Goal: Transaction & Acquisition: Purchase product/service

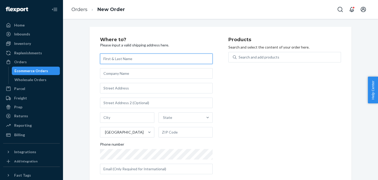
click at [134, 60] on input "text" at bounding box center [156, 59] width 113 height 11
paste input "[PERSON_NAME]"
type input "[PERSON_NAME]"
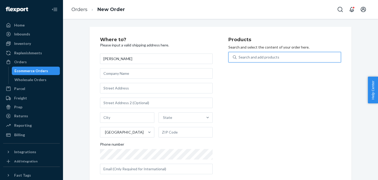
click at [248, 60] on div "Search and add products" at bounding box center [259, 57] width 41 height 5
click at [239, 60] on input "0 results available. Use Up and Down to choose options, press Enter to select t…" at bounding box center [239, 57] width 1 height 5
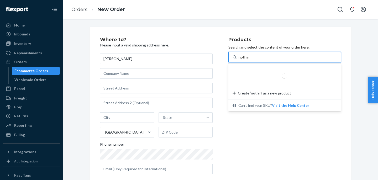
type input "nothing"
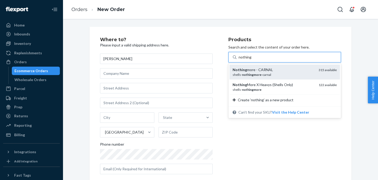
click at [247, 70] on div "Nothing more - CARNAL" at bounding box center [274, 69] width 82 height 5
click at [247, 60] on input "nothing" at bounding box center [245, 57] width 13 height 5
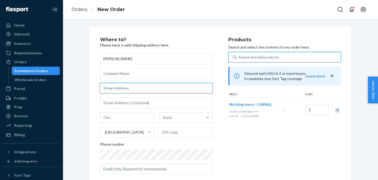
click at [122, 88] on input "text" at bounding box center [156, 88] width 113 height 11
paste input "[STREET_ADDRESS]"
type input "[STREET_ADDRESS]"
type input "400"
type input "[GEOGRAPHIC_DATA]"
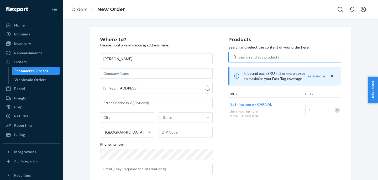
type input "37203"
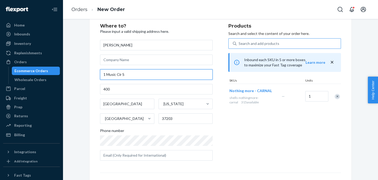
click at [134, 75] on input "1 Music Cir S" at bounding box center [156, 74] width 113 height 11
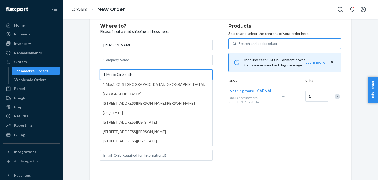
type input "1 Music Cir South"
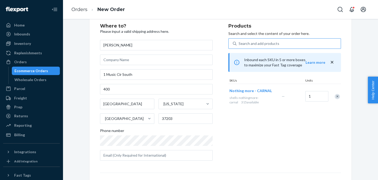
click at [82, 90] on div "Where to? Please input a valid shipping address here. [PERSON_NAME] [STREET_ADD…" at bounding box center [220, 130] width 307 height 234
click at [105, 89] on input "400" at bounding box center [156, 89] width 113 height 11
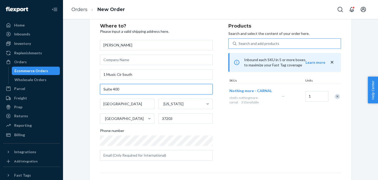
type input "Suite 400"
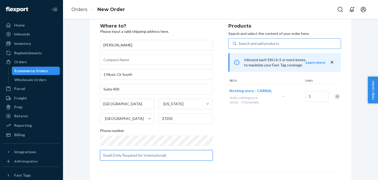
click at [126, 157] on input "text" at bounding box center [156, 155] width 113 height 11
paste input "[EMAIL_ADDRESS][DOMAIN_NAME]"
type input "[EMAIL_ADDRESS][DOMAIN_NAME]"
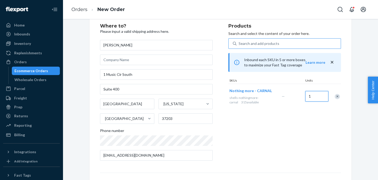
click at [320, 96] on input "1" at bounding box center [317, 96] width 23 height 11
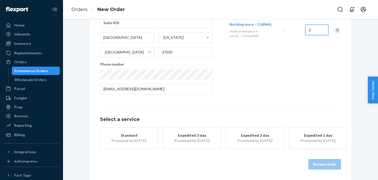
type input "2"
click at [146, 144] on button "Standard Promised by [DATE]" at bounding box center [129, 138] width 58 height 21
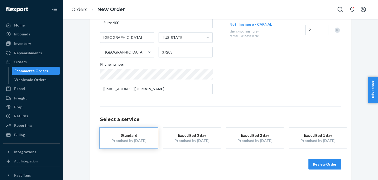
click at [332, 166] on button "Review Order" at bounding box center [325, 164] width 33 height 11
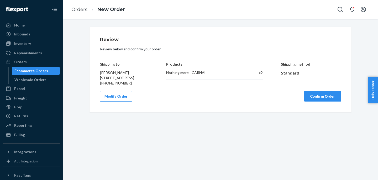
scroll to position [0, 0]
click at [326, 102] on button "Confirm Order" at bounding box center [323, 96] width 37 height 11
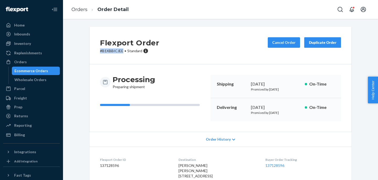
drag, startPoint x: 124, startPoint y: 51, endPoint x: 91, endPoint y: 51, distance: 32.6
click at [91, 51] on div "Flexport Order # B1XBBICJEE • Standard Cancel Order Duplicate Order" at bounding box center [221, 46] width 262 height 38
copy p "# B1XBBICJEE"
click at [111, 166] on dd "137128596" at bounding box center [135, 165] width 70 height 5
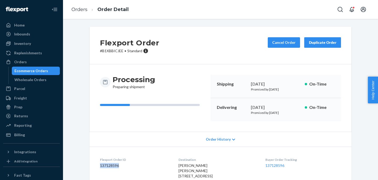
copy dd "137128596"
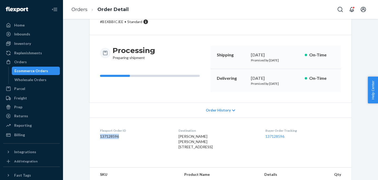
scroll to position [32, 0]
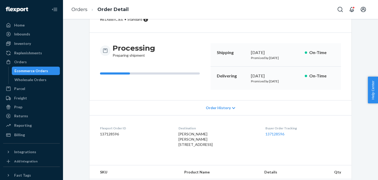
click at [275, 131] on div "Buyer Order Tracking 137128596" at bounding box center [304, 137] width 76 height 23
click at [275, 133] on link "137128596" at bounding box center [275, 134] width 19 height 4
click at [82, 9] on link "Orders" at bounding box center [79, 10] width 16 height 6
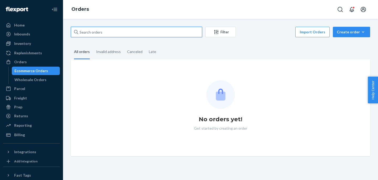
click at [95, 35] on input "text" at bounding box center [136, 32] width 131 height 11
paste input "BYSBOWROLL"
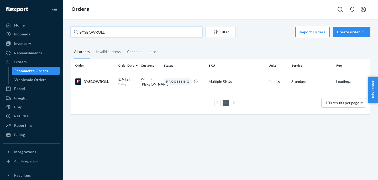
click at [81, 30] on input "BYSBOWROLL" at bounding box center [136, 32] width 131 height 11
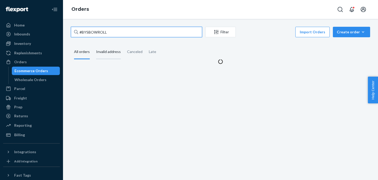
type input "#BYSBOWROLL"
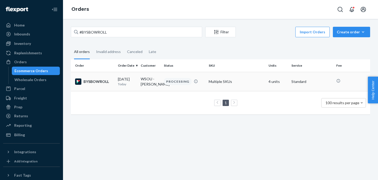
click at [108, 87] on td "BYSBOWROLL" at bounding box center [93, 81] width 45 height 19
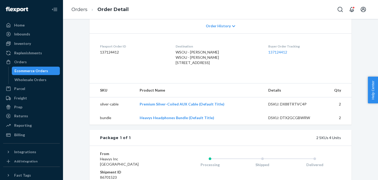
scroll to position [115, 0]
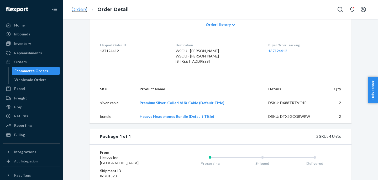
click at [76, 7] on link "Orders" at bounding box center [79, 10] width 16 height 6
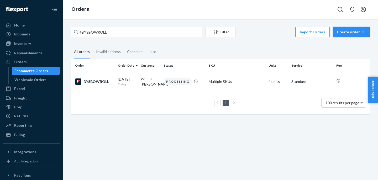
click at [358, 34] on div "Create order" at bounding box center [351, 31] width 29 height 5
click at [349, 44] on span "Ecommerce order" at bounding box center [355, 45] width 33 height 4
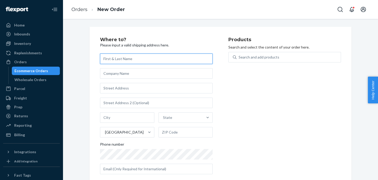
paste input "[PERSON_NAME]"
type input "[PERSON_NAME]"
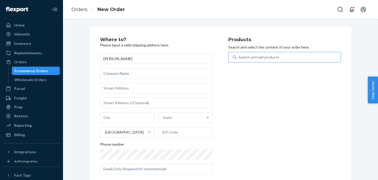
click at [261, 54] on div "Search and add products" at bounding box center [289, 57] width 104 height 9
click at [239, 55] on input "Search and add products" at bounding box center [239, 57] width 1 height 5
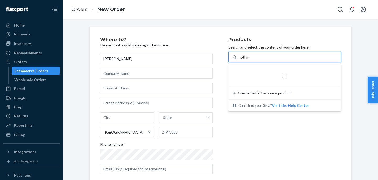
type input "nothing"
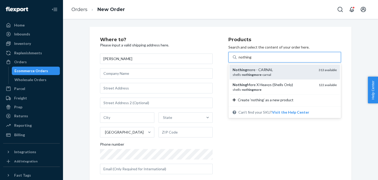
click at [257, 74] on em "nothingmore" at bounding box center [251, 75] width 19 height 4
click at [252, 60] on input "nothing" at bounding box center [245, 57] width 13 height 5
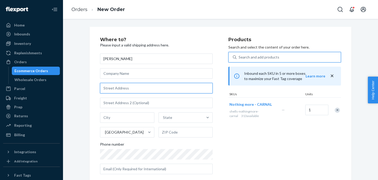
click at [124, 86] on input "text" at bounding box center [156, 88] width 113 height 11
paste input "[STREET_ADDRESS]"
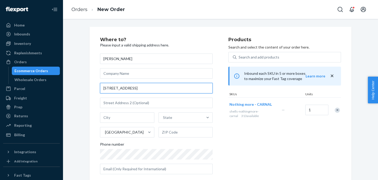
click at [151, 92] on input "[STREET_ADDRESS]" at bounding box center [156, 88] width 113 height 11
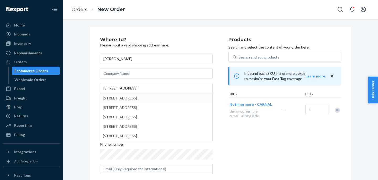
type input "[STREET_ADDRESS]"
type input "La Vergne"
type input "37086"
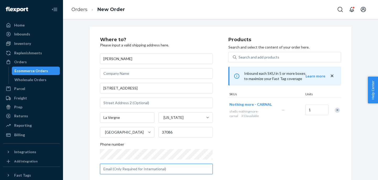
click at [143, 168] on input "text" at bounding box center [156, 169] width 113 height 11
paste input "[EMAIL_ADDRESS][DOMAIN_NAME]"
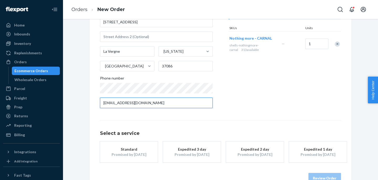
scroll to position [80, 0]
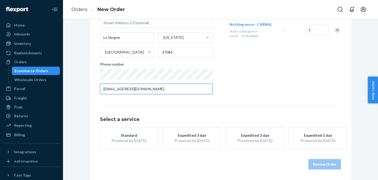
type input "[EMAIL_ADDRESS][DOMAIN_NAME]"
click at [145, 127] on div "Select a service Standard Promised by [DATE] Expedited 3 day Promised by [DATE]…" at bounding box center [220, 127] width 241 height 42
click at [142, 133] on div "Standard" at bounding box center [129, 135] width 42 height 5
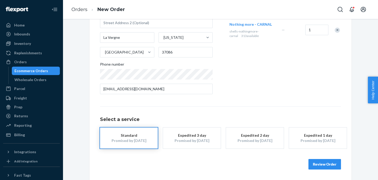
click at [321, 166] on button "Review Order" at bounding box center [325, 164] width 33 height 11
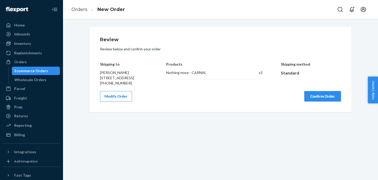
scroll to position [0, 0]
click at [323, 102] on button "Confirm Order" at bounding box center [323, 96] width 37 height 11
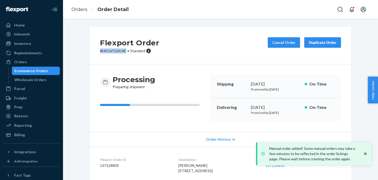
drag, startPoint x: 125, startPoint y: 51, endPoint x: 100, endPoint y: 52, distance: 25.5
click at [100, 52] on p "# HKGVGSAIXE • Standard" at bounding box center [129, 50] width 59 height 5
copy p "# HKGVGSAIXE"
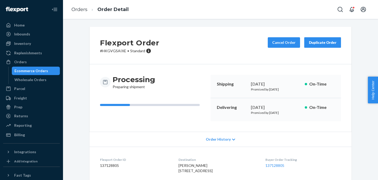
click at [105, 167] on dd "137128805" at bounding box center [135, 165] width 70 height 5
copy dd "137128805"
click at [283, 165] on link "137128805" at bounding box center [275, 165] width 19 height 4
click at [80, 11] on link "Orders" at bounding box center [79, 10] width 16 height 6
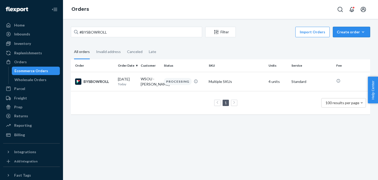
click at [355, 35] on button "Create order Ecommerce order Removal order" at bounding box center [351, 32] width 37 height 11
click at [348, 43] on span "Ecommerce order" at bounding box center [355, 45] width 33 height 4
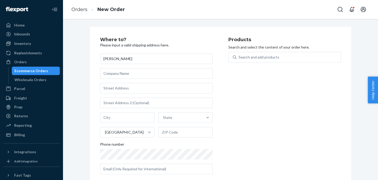
type input "[PERSON_NAME]"
click at [119, 90] on input "text" at bounding box center [156, 88] width 113 height 11
paste input "24730 [GEOGRAPHIC_DATA]"
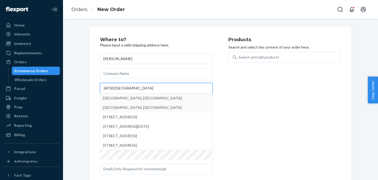
type input "24730 [GEOGRAPHIC_DATA]"
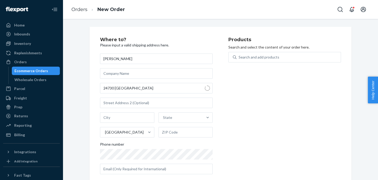
type input "San Antonio"
type input "78261"
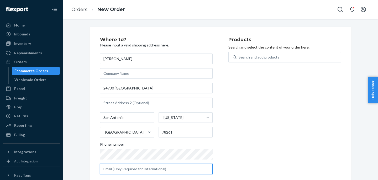
click at [152, 166] on input "text" at bounding box center [156, 169] width 113 height 11
paste input "[EMAIL_ADDRESS][DOMAIN_NAME]"
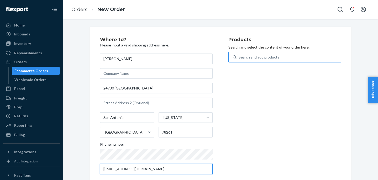
type input "[EMAIL_ADDRESS][DOMAIN_NAME]"
click at [266, 57] on div "Search and add products" at bounding box center [259, 57] width 41 height 5
click at [239, 57] on input "0 results available. Use Up and Down to choose options, press Enter to select t…" at bounding box center [239, 57] width 1 height 5
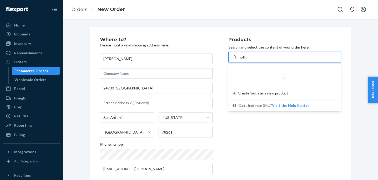
type input "nothing"
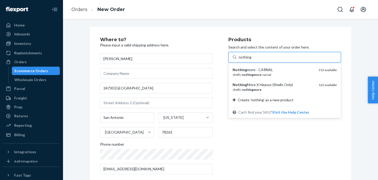
click at [268, 70] on div "Nothing more - CARNAL" at bounding box center [274, 69] width 82 height 5
click at [252, 60] on input "nothing" at bounding box center [245, 57] width 13 height 5
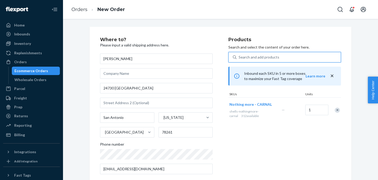
scroll to position [75, 0]
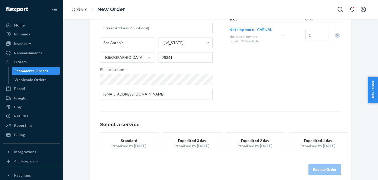
click at [132, 145] on div "Promised by [DATE]" at bounding box center [129, 145] width 42 height 5
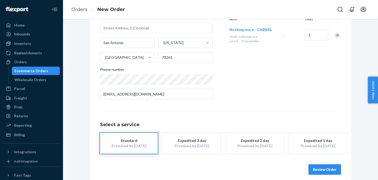
click at [323, 170] on button "Review Order" at bounding box center [325, 169] width 33 height 11
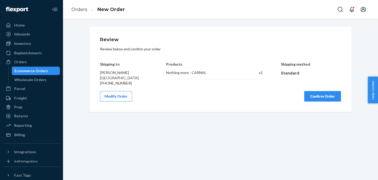
click at [324, 102] on button "Confirm Order" at bounding box center [323, 96] width 37 height 11
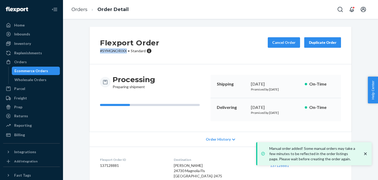
copy p "# SYMGNORIXX"
drag, startPoint x: 126, startPoint y: 53, endPoint x: 101, endPoint y: 53, distance: 25.0
click at [101, 53] on p "# SYMGNORIXX • Standard" at bounding box center [129, 50] width 59 height 5
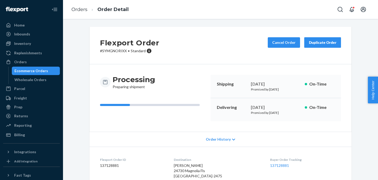
click at [104, 164] on dd "137128881" at bounding box center [132, 165] width 65 height 5
copy dd "137128881"
click at [283, 167] on link "137128881" at bounding box center [279, 165] width 19 height 4
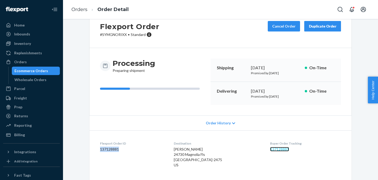
scroll to position [17, 0]
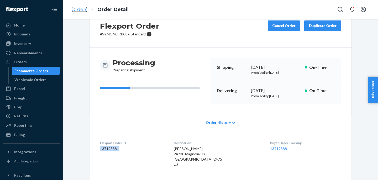
click at [84, 11] on link "Orders" at bounding box center [79, 10] width 16 height 6
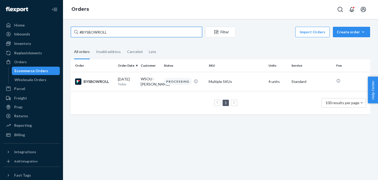
click at [192, 30] on input "#BYSBOWROLL" at bounding box center [136, 32] width 131 height 11
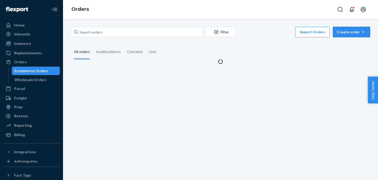
click at [353, 27] on button "Create order Ecommerce order Removal order" at bounding box center [351, 32] width 37 height 11
click at [347, 46] on span "Ecommerce order" at bounding box center [355, 45] width 33 height 4
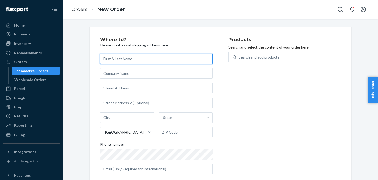
paste input "[PERSON_NAME]"
type input "[PERSON_NAME]"
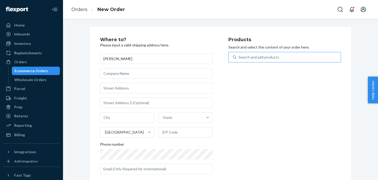
click at [254, 55] on div "Search and add products" at bounding box center [259, 57] width 41 height 5
click at [239, 55] on input "Search and add products" at bounding box center [239, 57] width 1 height 5
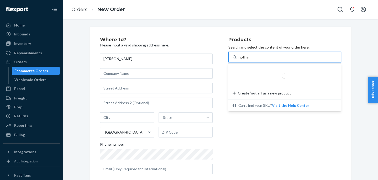
type input "nothing"
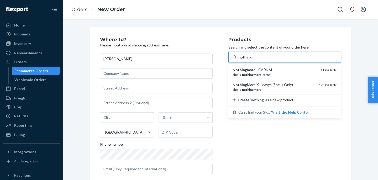
click at [254, 72] on div "Nothing more - CARNAL" at bounding box center [274, 69] width 82 height 5
click at [252, 60] on input "nothing" at bounding box center [245, 57] width 13 height 5
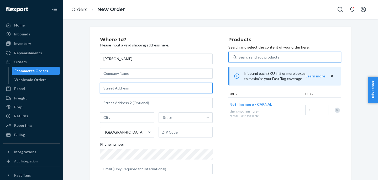
click at [117, 89] on input "text" at bounding box center [156, 88] width 113 height 11
paste input "5 Charcal Dr"
type input "5 Charcal Dr"
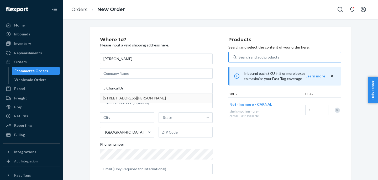
type input "[PERSON_NAME]"
type input "28715"
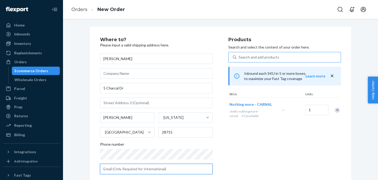
click at [158, 170] on input "text" at bounding box center [156, 169] width 113 height 11
paste input "[EMAIL_ADDRESS][DOMAIN_NAME]"
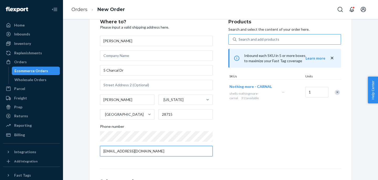
scroll to position [24, 0]
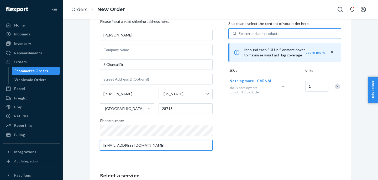
type input "[EMAIL_ADDRESS][DOMAIN_NAME]"
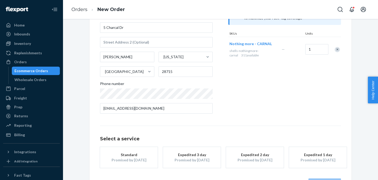
click at [135, 164] on button "Standard Promised by [DATE]" at bounding box center [129, 157] width 58 height 21
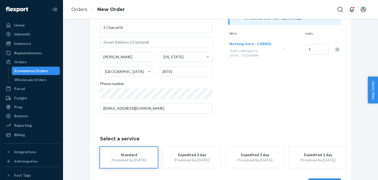
scroll to position [80, 0]
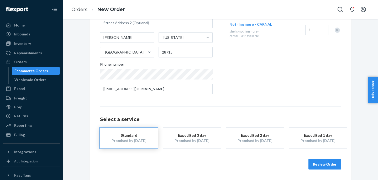
click at [329, 165] on button "Review Order" at bounding box center [325, 164] width 33 height 11
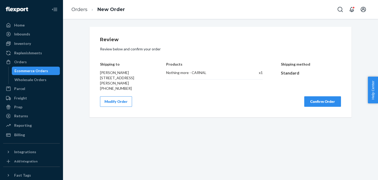
scroll to position [0, 0]
click at [317, 102] on button "Confirm Order" at bounding box center [323, 101] width 37 height 11
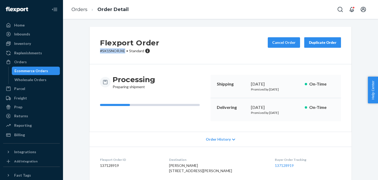
drag, startPoint x: 125, startPoint y: 51, endPoint x: 100, endPoint y: 51, distance: 24.4
click at [100, 51] on p "# SK1SNORJXE • Standard" at bounding box center [129, 50] width 59 height 5
copy p "# SK1SNORJXE"
click at [113, 167] on dd "137128919" at bounding box center [130, 165] width 61 height 5
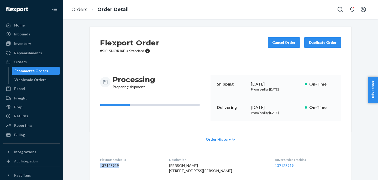
copy dd "137128919"
click at [275, 165] on link "137128919" at bounding box center [284, 165] width 19 height 4
click at [78, 10] on link "Orders" at bounding box center [79, 10] width 16 height 6
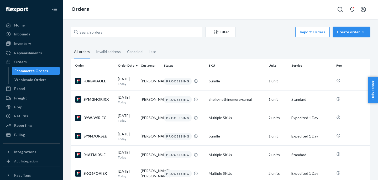
click at [356, 33] on div "Create order" at bounding box center [351, 31] width 29 height 5
click at [353, 44] on span "Ecommerce order" at bounding box center [355, 45] width 33 height 4
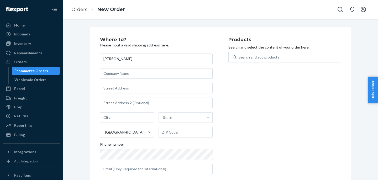
type input "[PERSON_NAME]"
click at [267, 59] on div "Search and add products" at bounding box center [259, 57] width 41 height 5
click at [239, 59] on input "0 results available. Use Up and Down to choose options, press Enter to select t…" at bounding box center [239, 57] width 1 height 5
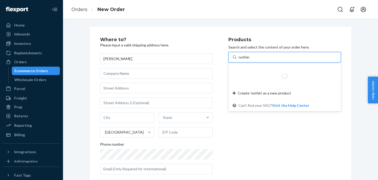
type input "nothing"
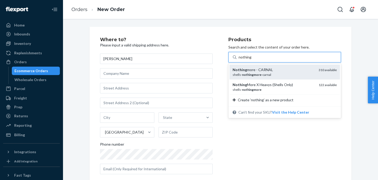
click at [259, 75] on em "nothingmore" at bounding box center [251, 75] width 19 height 4
click at [252, 60] on input "nothing" at bounding box center [245, 57] width 13 height 5
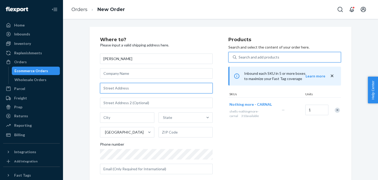
click at [120, 87] on input "text" at bounding box center [156, 88] width 113 height 11
paste input "[STREET_ADDRESS]"
type input "[STREET_ADDRESS]"
type input "La Vergne"
type input "37086"
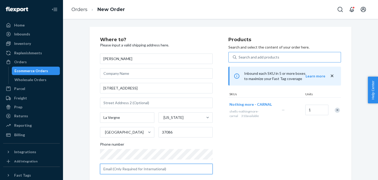
click at [135, 166] on input "text" at bounding box center [156, 169] width 113 height 11
paste input "[EMAIL_ADDRESS][DOMAIN_NAME]"
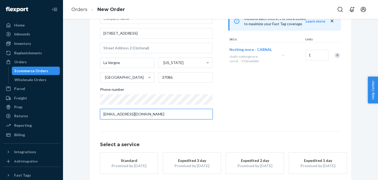
type input "[EMAIL_ADDRESS][DOMAIN_NAME]"
click at [129, 166] on div "Promised by [DATE]" at bounding box center [129, 165] width 42 height 5
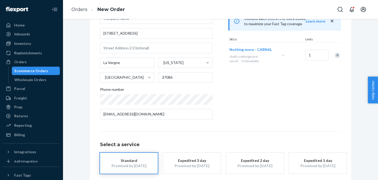
scroll to position [80, 0]
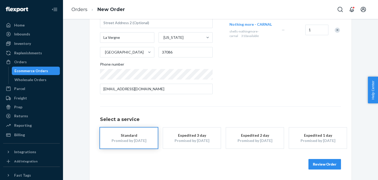
click at [311, 162] on button "Review Order" at bounding box center [325, 164] width 33 height 11
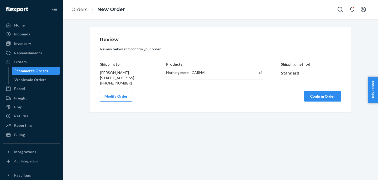
click at [332, 97] on button "Confirm Order" at bounding box center [323, 96] width 37 height 11
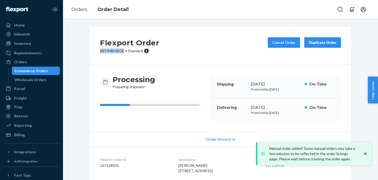
copy p "# RYJMBI0SGE"
drag, startPoint x: 123, startPoint y: 52, endPoint x: 100, endPoint y: 51, distance: 22.9
click at [100, 51] on p "# RYJMBI0SGE • Standard" at bounding box center [129, 50] width 59 height 5
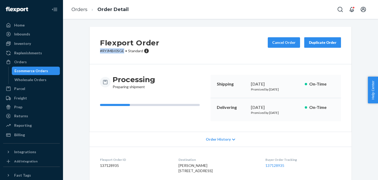
click at [112, 167] on dd "137128935" at bounding box center [135, 165] width 70 height 5
copy dd "137128935"
click at [283, 166] on link "137128935" at bounding box center [275, 165] width 19 height 4
click at [85, 9] on link "Orders" at bounding box center [79, 10] width 16 height 6
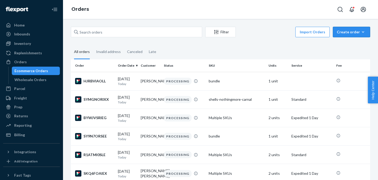
click at [357, 28] on button "Create order Ecommerce order Removal order" at bounding box center [351, 32] width 37 height 11
click at [347, 43] on span "Ecommerce order" at bounding box center [355, 45] width 33 height 4
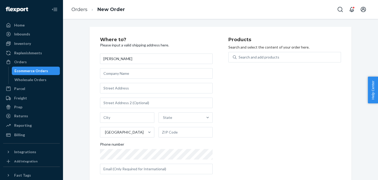
type input "[PERSON_NAME]"
click at [254, 55] on div "Search and add products" at bounding box center [259, 57] width 41 height 5
click at [239, 55] on input "Search and add products" at bounding box center [239, 57] width 1 height 5
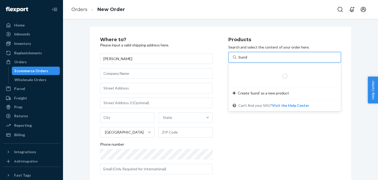
type input "bundle"
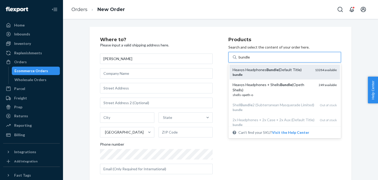
click at [248, 78] on div "Heavys Headphones Bundle (Default Title) bundle 13284 available" at bounding box center [285, 72] width 111 height 15
click at [248, 60] on input "bundle" at bounding box center [245, 57] width 12 height 5
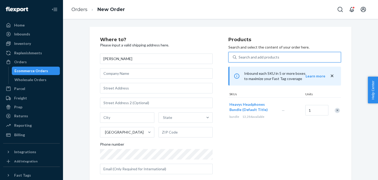
click at [248, 55] on div "Search and add products" at bounding box center [259, 57] width 41 height 5
click at [239, 55] on input "0 results available. Select is focused ,type to refine list, press Down to open…" at bounding box center [239, 57] width 1 height 5
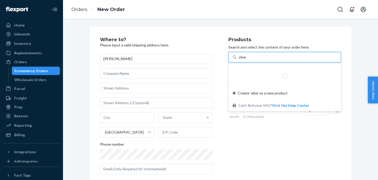
type input "silver"
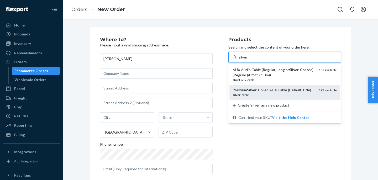
click at [254, 91] on em "Silver" at bounding box center [252, 90] width 10 height 4
click at [248, 60] on input "silver" at bounding box center [243, 57] width 9 height 5
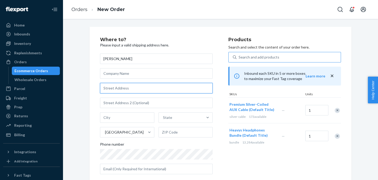
click at [129, 86] on input "text" at bounding box center [156, 88] width 113 height 11
paste input "[STREET_ADDRESS][PERSON_NAME]"
type input "[STREET_ADDRESS][PERSON_NAME]"
type input "[GEOGRAPHIC_DATA]"
type input "33556"
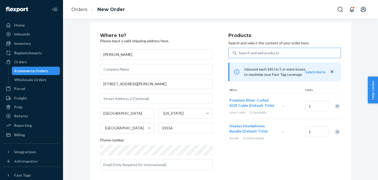
scroll to position [5, 0]
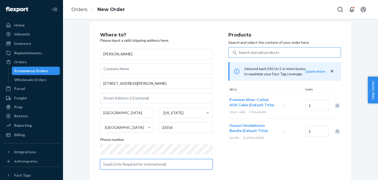
click at [154, 166] on input "text" at bounding box center [156, 164] width 113 height 11
paste input "[EMAIL_ADDRESS][DOMAIN_NAME]"
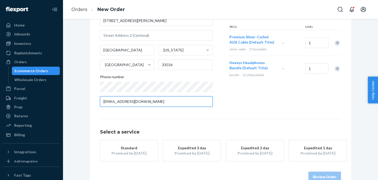
scroll to position [71, 0]
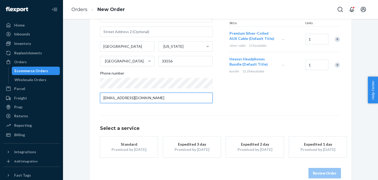
type input "[EMAIL_ADDRESS][DOMAIN_NAME]"
click at [130, 146] on div "Standard" at bounding box center [129, 144] width 42 height 5
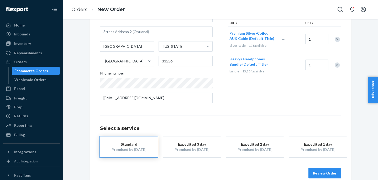
click at [321, 173] on button "Review Order" at bounding box center [325, 173] width 33 height 11
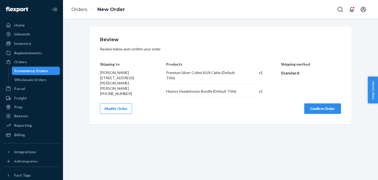
click at [324, 110] on button "Confirm Order" at bounding box center [323, 109] width 37 height 11
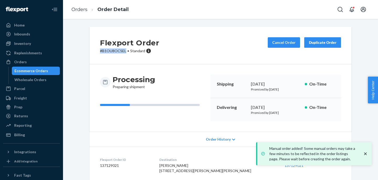
drag, startPoint x: 126, startPoint y: 51, endPoint x: 100, endPoint y: 50, distance: 25.8
click at [100, 50] on p "# B1OU8OCSEL • Standard" at bounding box center [129, 50] width 59 height 5
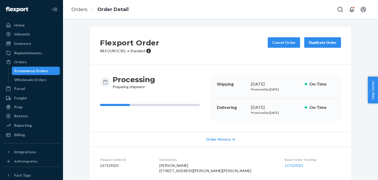
click at [112, 168] on dd "137129021" at bounding box center [125, 165] width 51 height 5
click at [285, 166] on link "137129021" at bounding box center [294, 165] width 19 height 4
click at [26, 132] on div "Billing" at bounding box center [32, 134] width 56 height 7
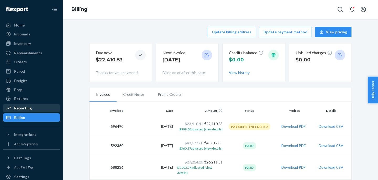
click at [24, 111] on div "Reporting" at bounding box center [32, 108] width 56 height 7
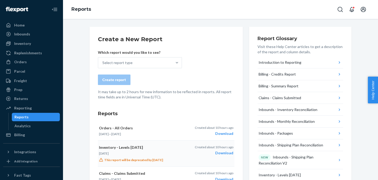
click at [226, 153] on div "Download" at bounding box center [214, 153] width 39 height 5
click at [140, 60] on div "Select report type" at bounding box center [135, 63] width 74 height 11
click at [103, 60] on input "Select report type" at bounding box center [102, 62] width 1 height 5
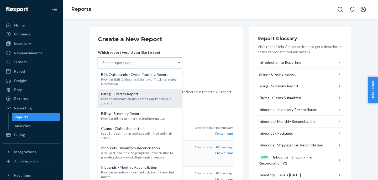
scroll to position [406, 0]
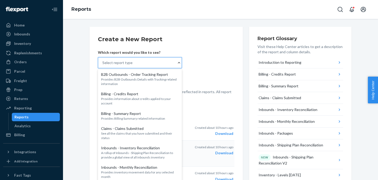
click at [103, 65] on input "option Orders - All Orders focused, 18 of 31. 31 results available. Use Up and …" at bounding box center [102, 62] width 1 height 5
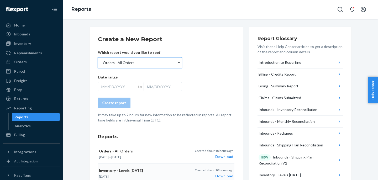
click at [117, 90] on div "MM/DD/YYYY" at bounding box center [117, 86] width 38 height 9
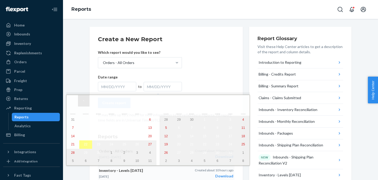
click at [84, 100] on button "‹" at bounding box center [84, 101] width 12 height 12
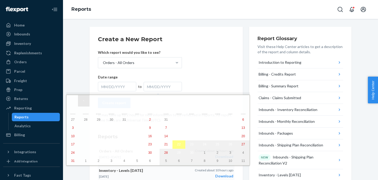
click at [84, 100] on button "‹" at bounding box center [84, 101] width 12 height 12
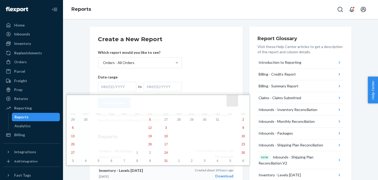
click at [227, 98] on button "›" at bounding box center [233, 101] width 12 height 12
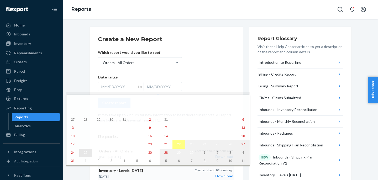
click at [84, 155] on abbr "25" at bounding box center [85, 153] width 3 height 4
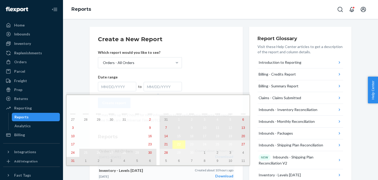
click at [177, 146] on abbr "22" at bounding box center [178, 145] width 3 height 4
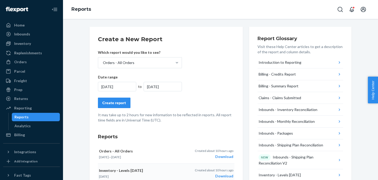
click at [117, 101] on div "Create report" at bounding box center [114, 102] width 24 height 5
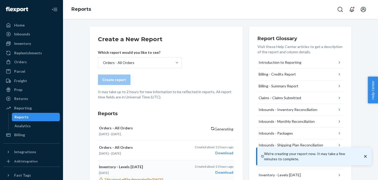
click at [138, 69] on form "Create a New Report Which report would you like to see? Orders - All Orders Cre…" at bounding box center [166, 67] width 137 height 65
click at [140, 64] on div "Orders - All Orders" at bounding box center [135, 63] width 74 height 11
click at [103, 64] on input "Orders - All Orders" at bounding box center [102, 62] width 1 height 5
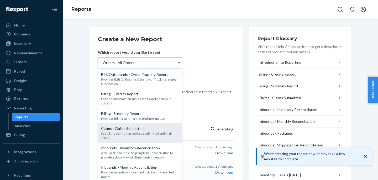
scroll to position [394, 0]
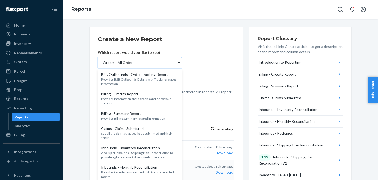
click at [103, 65] on input "option Orders - All Orders, selected. option Orders - Shipments focused, 19 of …" at bounding box center [102, 62] width 1 height 5
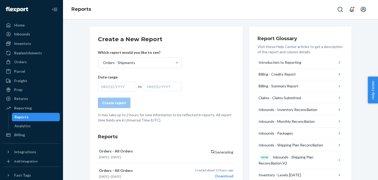
click at [125, 88] on div "MM/DD/YYYY" at bounding box center [117, 86] width 38 height 9
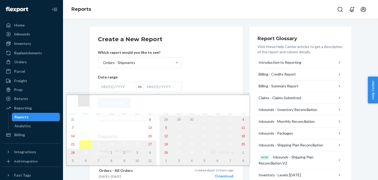
click at [84, 104] on button "‹" at bounding box center [84, 101] width 12 height 12
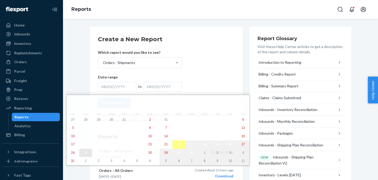
click at [84, 154] on abbr "25" at bounding box center [85, 153] width 3 height 4
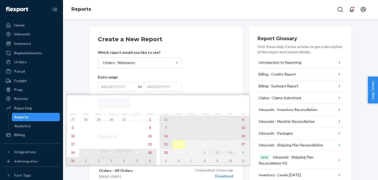
click at [177, 146] on abbr "22" at bounding box center [178, 145] width 3 height 4
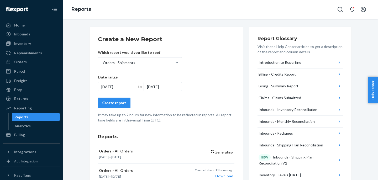
click at [123, 105] on div "Create report" at bounding box center [114, 102] width 24 height 5
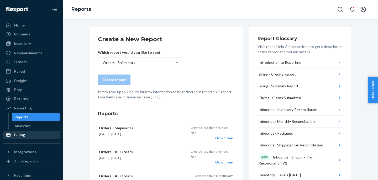
scroll to position [51, 0]
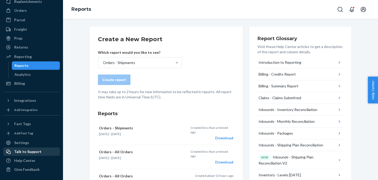
click at [24, 152] on div "Talk to Support" at bounding box center [27, 151] width 27 height 5
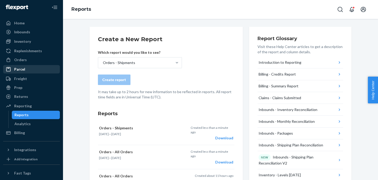
scroll to position [0, 0]
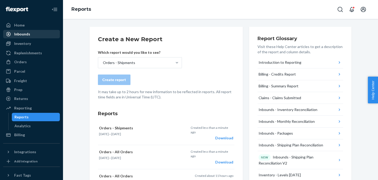
click at [24, 34] on div "Inbounds" at bounding box center [22, 34] width 16 height 5
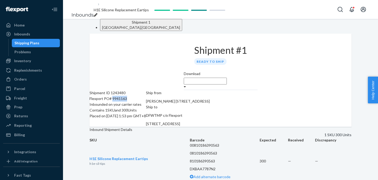
drag, startPoint x: 141, startPoint y: 100, endPoint x: 122, endPoint y: 100, distance: 18.9
click at [122, 100] on div "Flexport PO# 9941163" at bounding box center [118, 99] width 56 height 6
click at [130, 91] on div "Shipment ID 1243480" at bounding box center [118, 93] width 56 height 6
click at [132, 100] on div "Flexport PO# 9941163" at bounding box center [118, 99] width 56 height 6
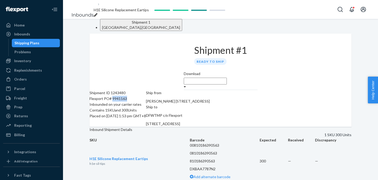
click at [132, 100] on div "Flexport PO# 9941163" at bounding box center [118, 99] width 56 height 6
click at [129, 94] on div "Shipment ID 1243480" at bounding box center [118, 93] width 56 height 6
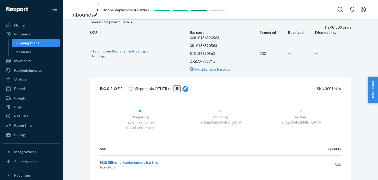
scroll to position [168, 0]
